Goal: Information Seeking & Learning: Learn about a topic

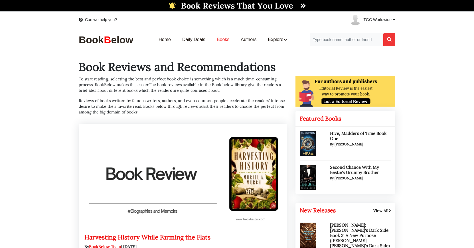
click at [225, 40] on link "Books" at bounding box center [223, 40] width 24 height 18
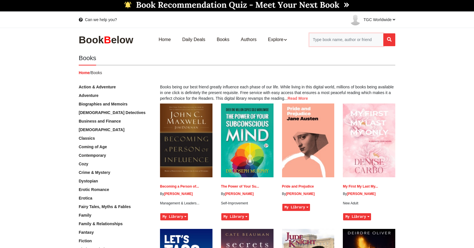
click at [330, 42] on input "Search for Books" at bounding box center [347, 39] width 74 height 13
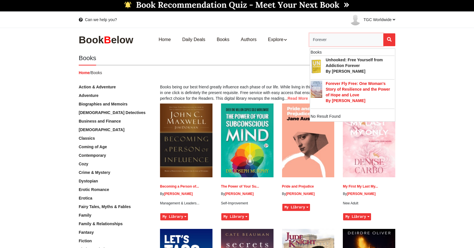
type input "Forever"
click at [346, 88] on p "Forever Fly Free: One Woman's Story of Resilience and the Power of Hope and Love" at bounding box center [360, 89] width 69 height 17
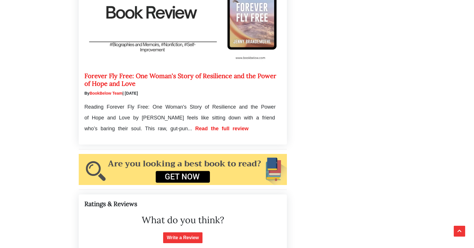
scroll to position [619, 0]
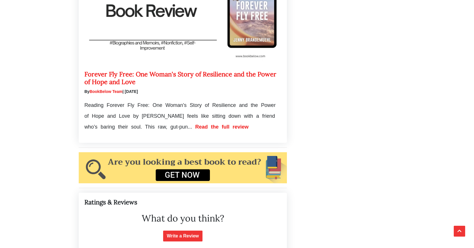
click at [249, 124] on span "Read the full review" at bounding box center [221, 127] width 53 height 6
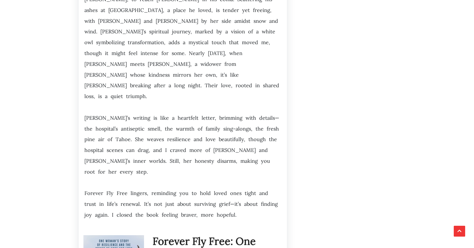
scroll to position [524, 0]
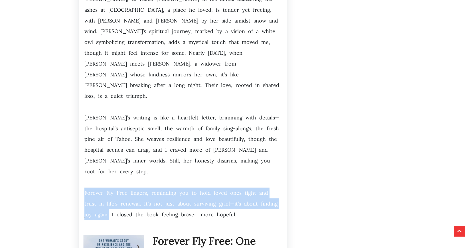
drag, startPoint x: 99, startPoint y: 161, endPoint x: 83, endPoint y: 142, distance: 25.1
copy p "Forever Fly Free lingers, reminding you to hold loved ones tight and trust in l…"
